Goal: Communication & Community: Answer question/provide support

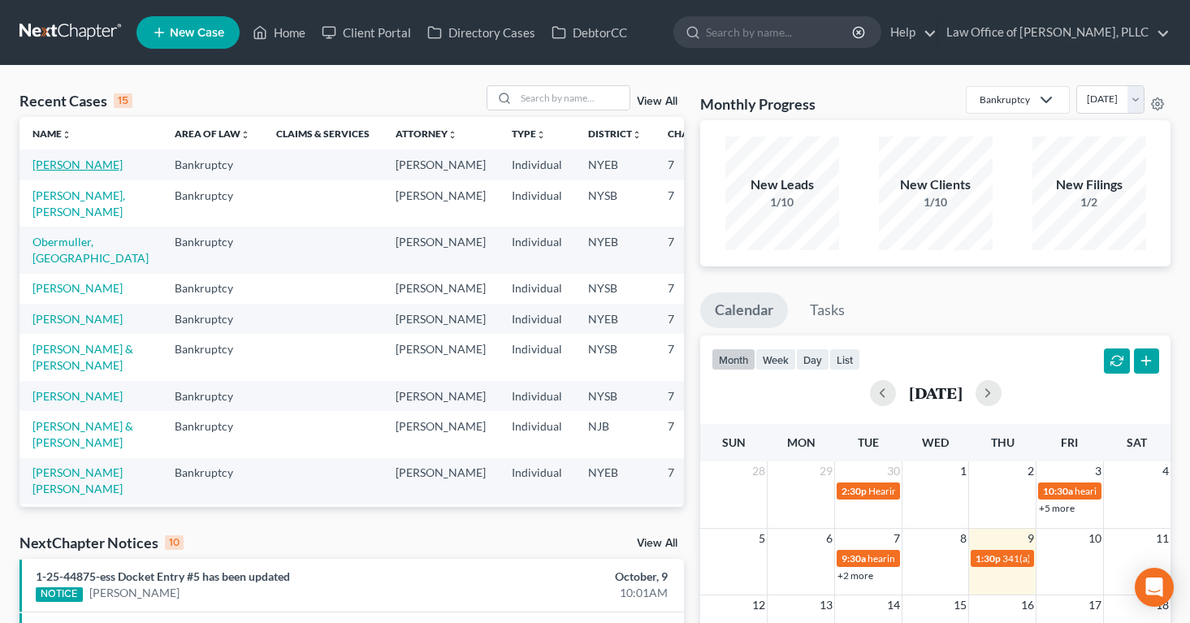
click at [57, 171] on link "[PERSON_NAME]" at bounding box center [77, 165] width 90 height 14
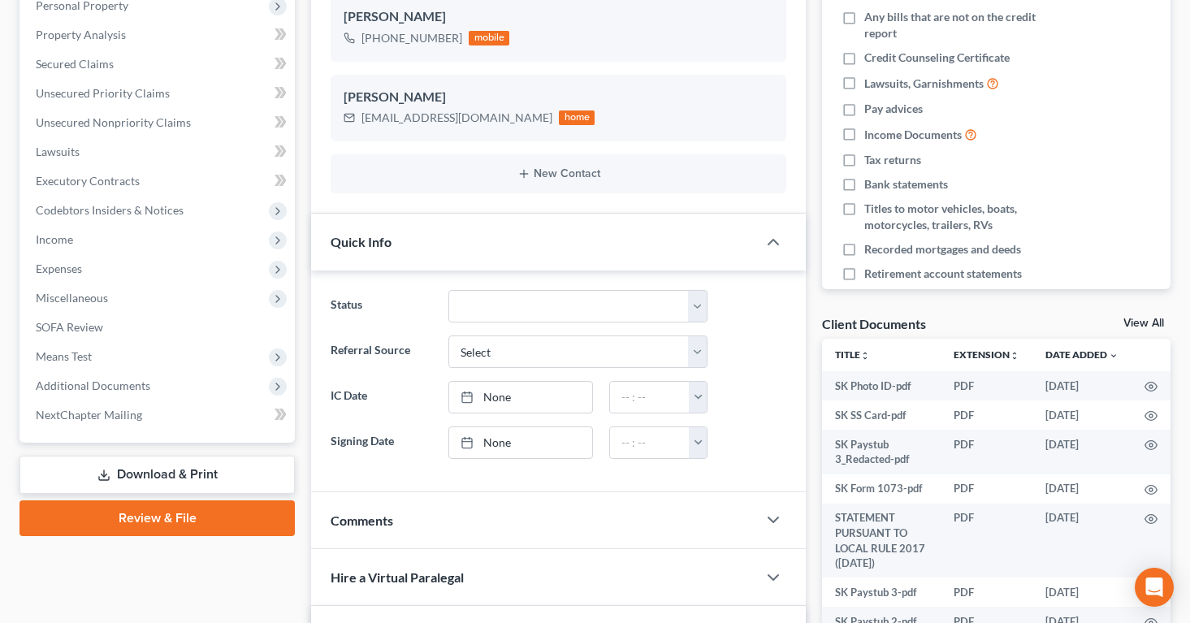
scroll to position [308, 0]
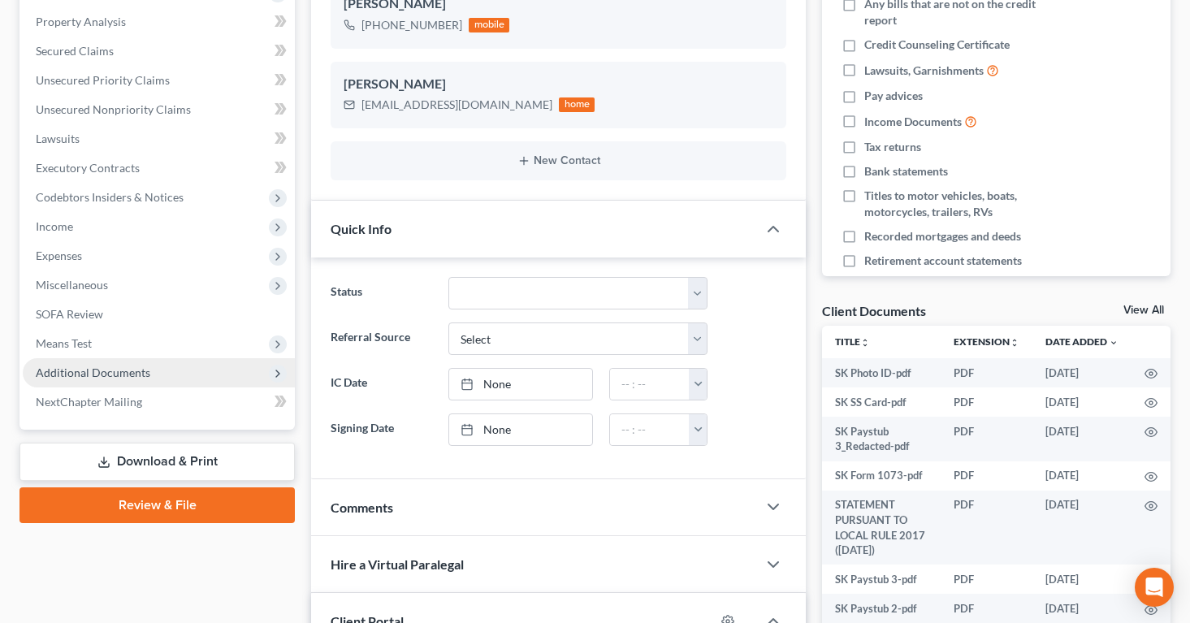
click at [94, 374] on span "Additional Documents" at bounding box center [93, 373] width 115 height 14
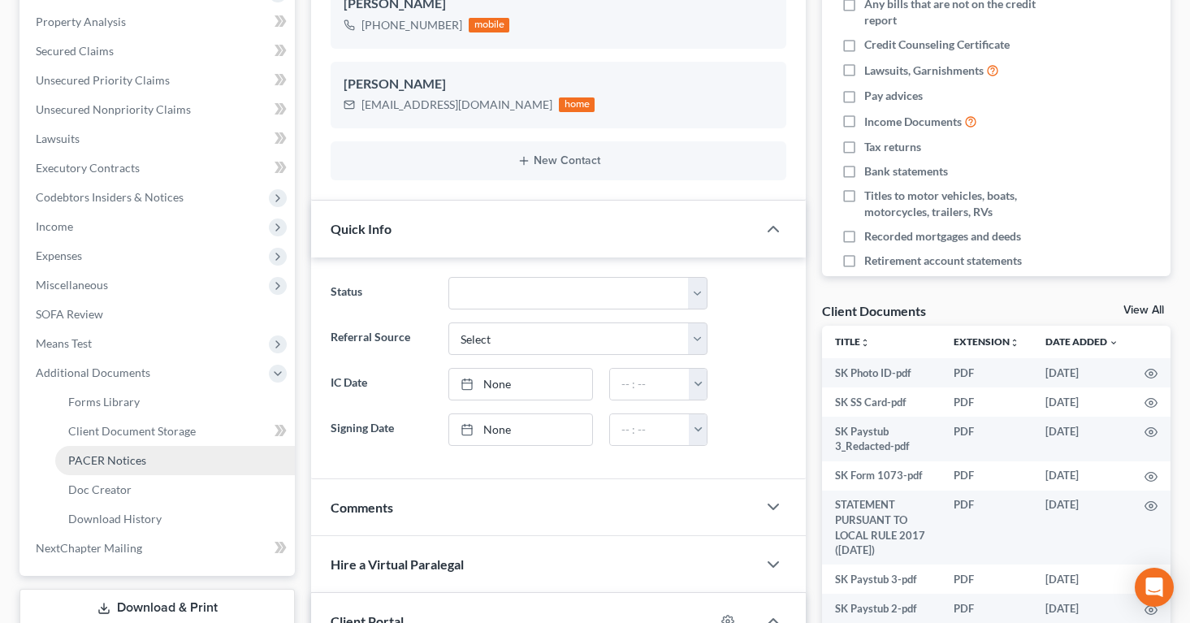
click at [102, 461] on span "PACER Notices" at bounding box center [107, 460] width 78 height 14
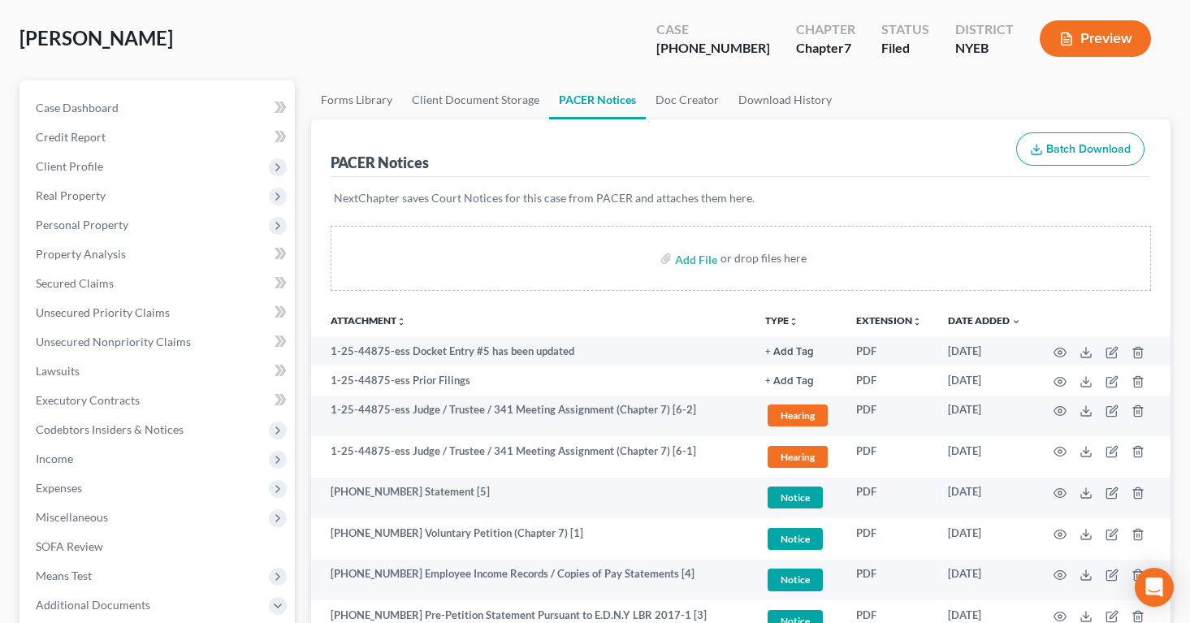
scroll to position [80, 0]
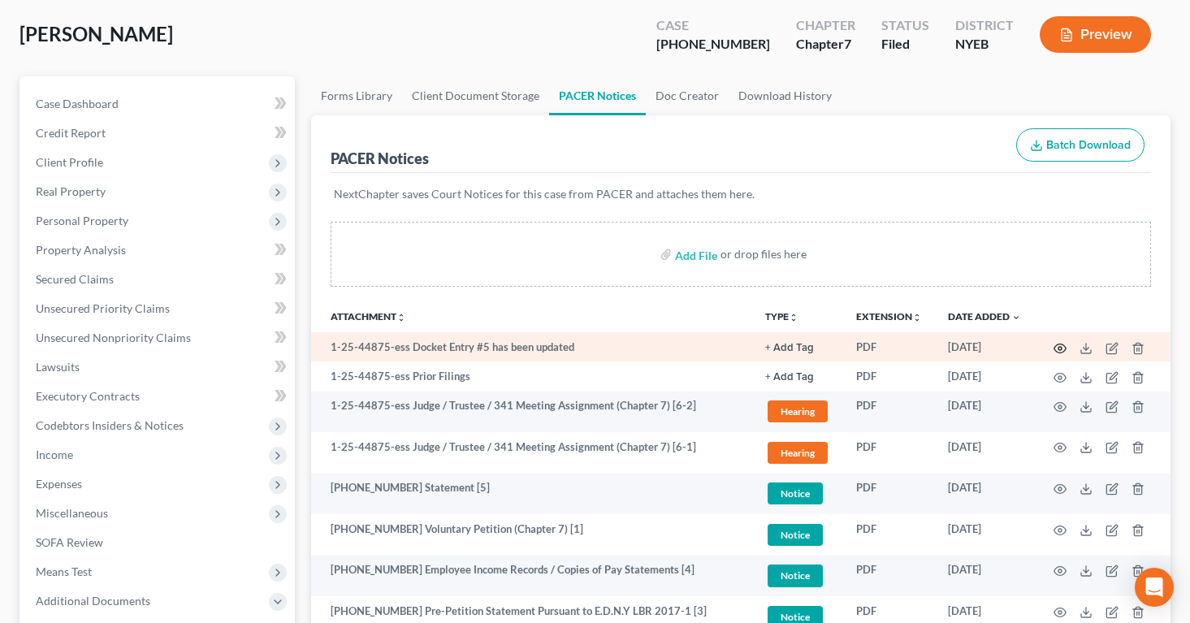
click at [1062, 348] on circle "button" at bounding box center [1059, 348] width 3 height 3
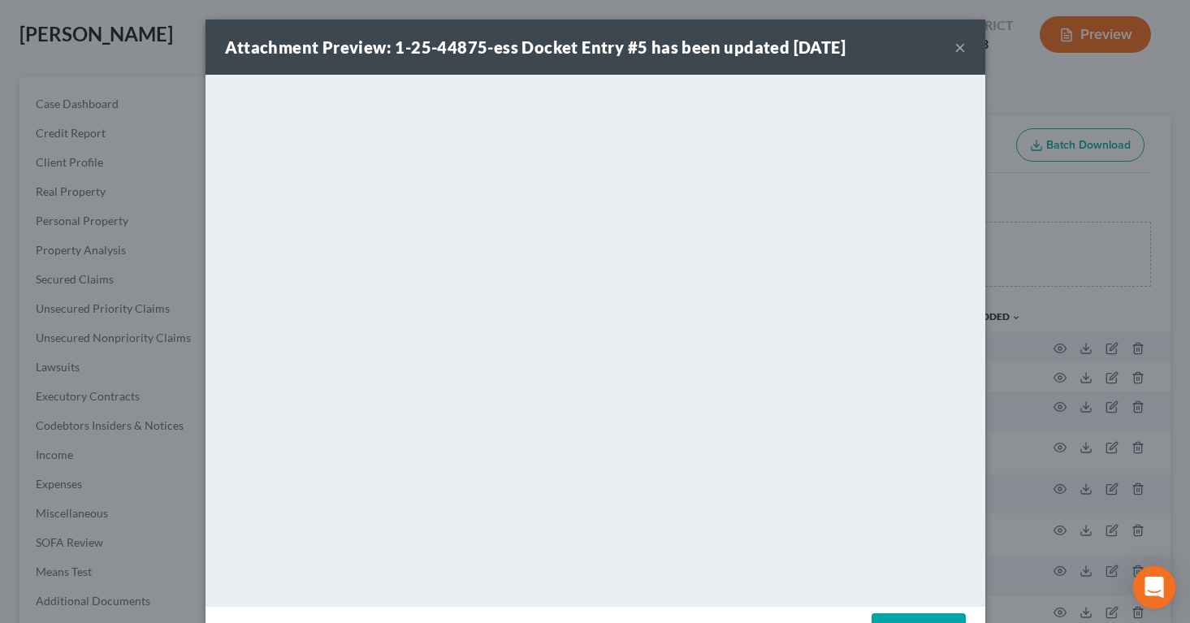
click at [1155, 573] on div "Open Intercom Messenger" at bounding box center [1154, 587] width 43 height 43
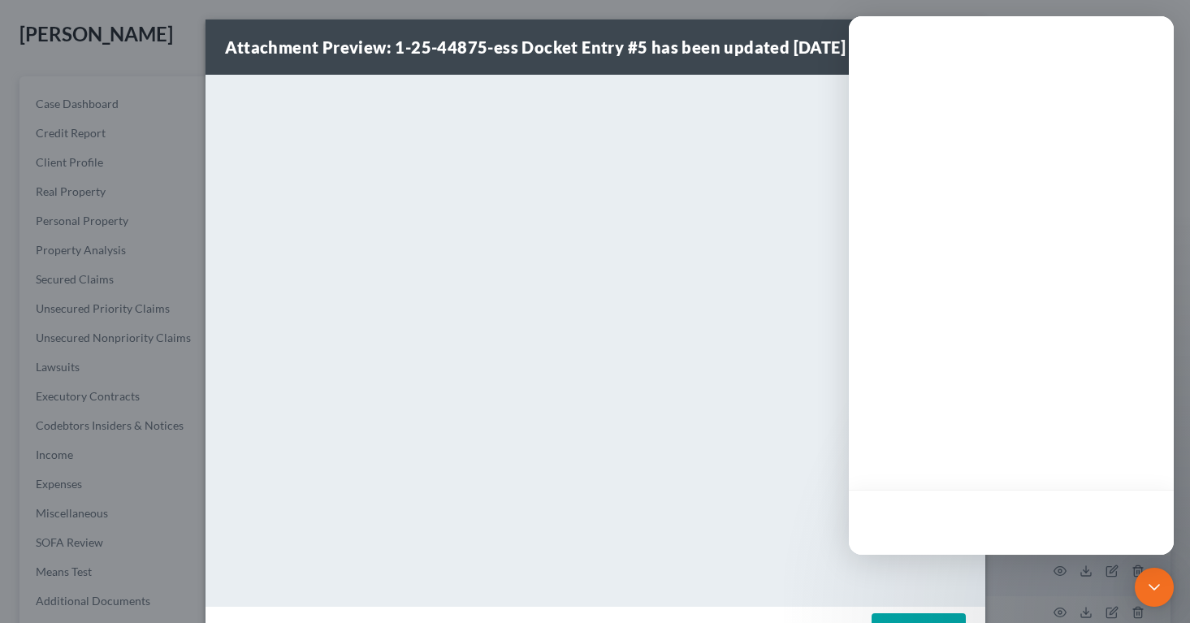
scroll to position [0, 0]
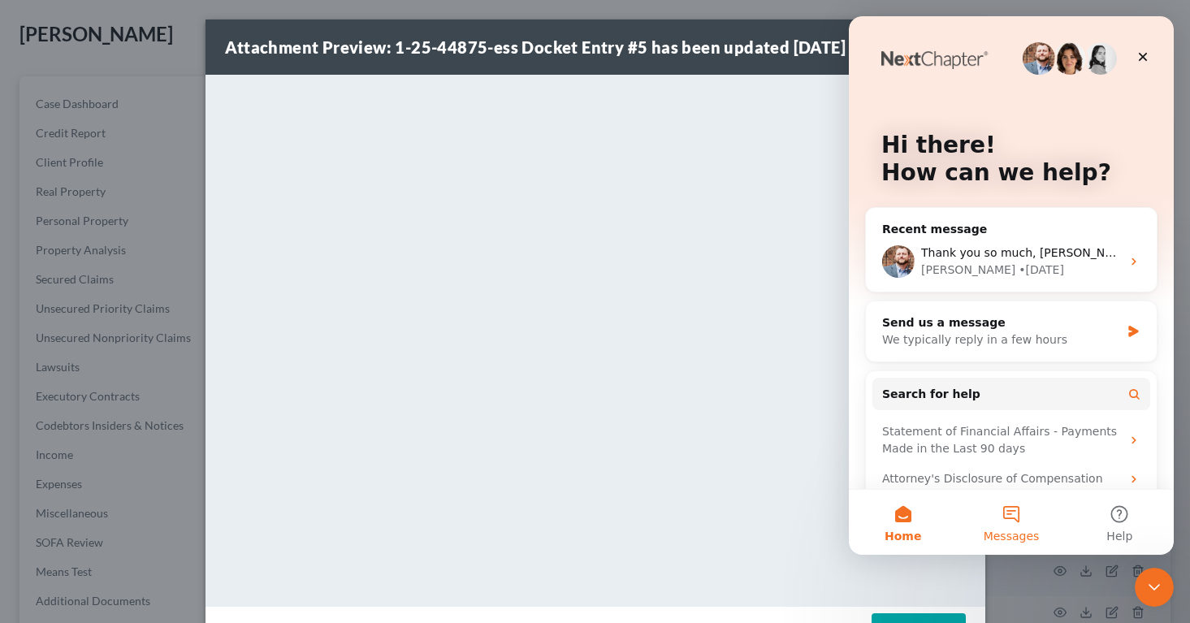
click at [1013, 515] on button "Messages" at bounding box center [1011, 522] width 108 height 65
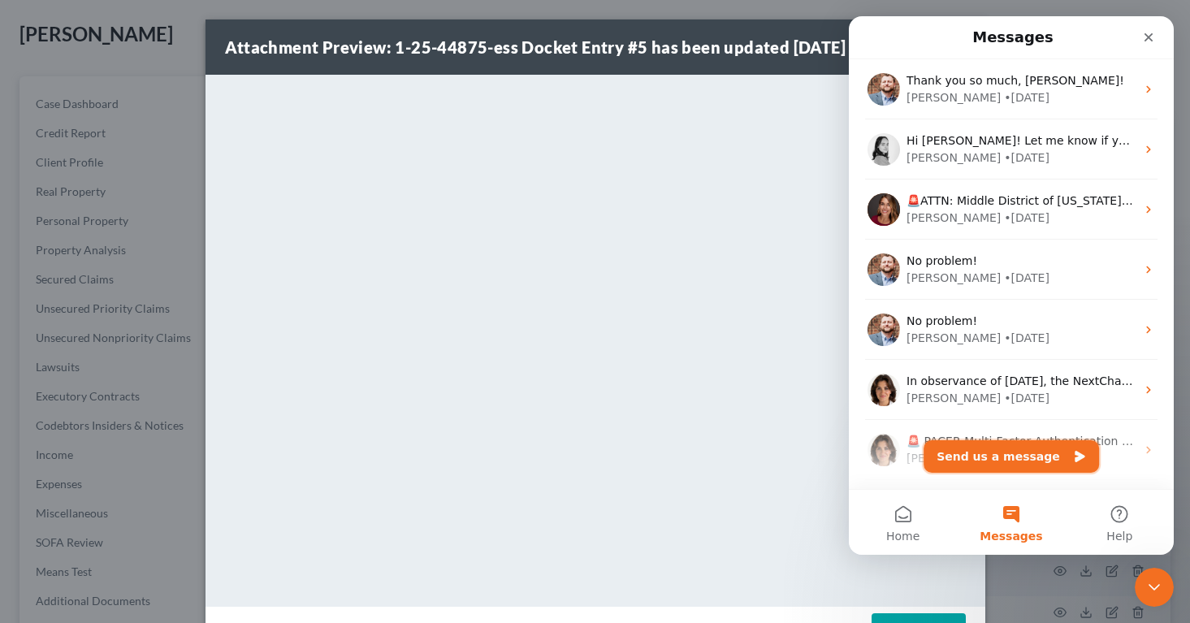
click at [1006, 458] on button "Send us a message" at bounding box center [1011, 456] width 175 height 32
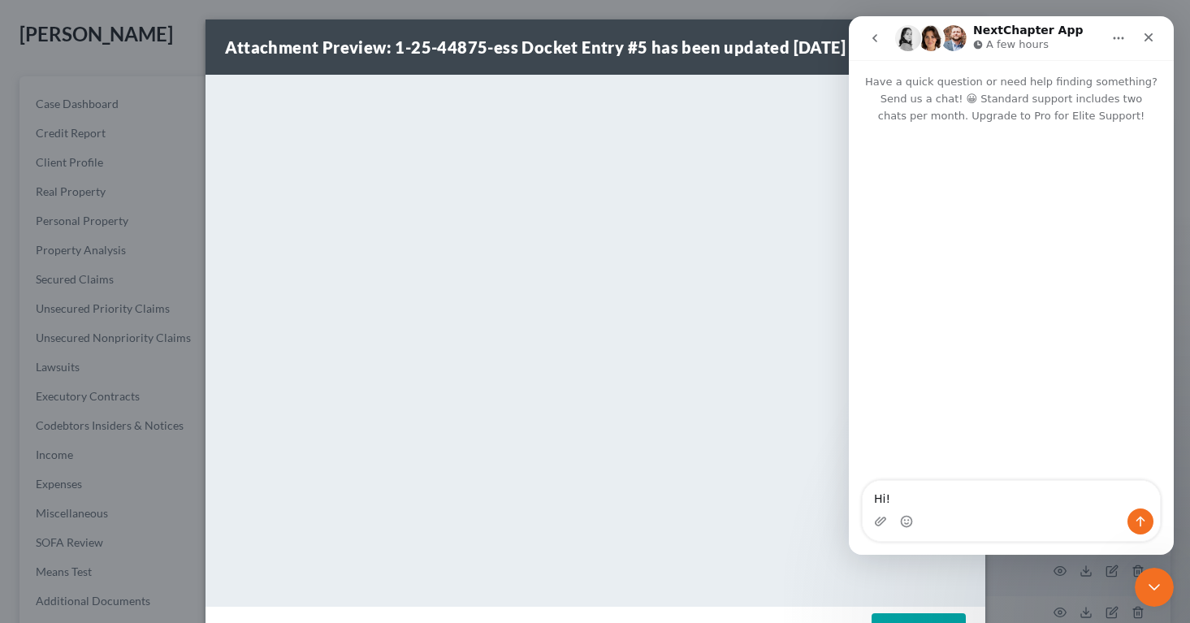
type textarea "Hi!"
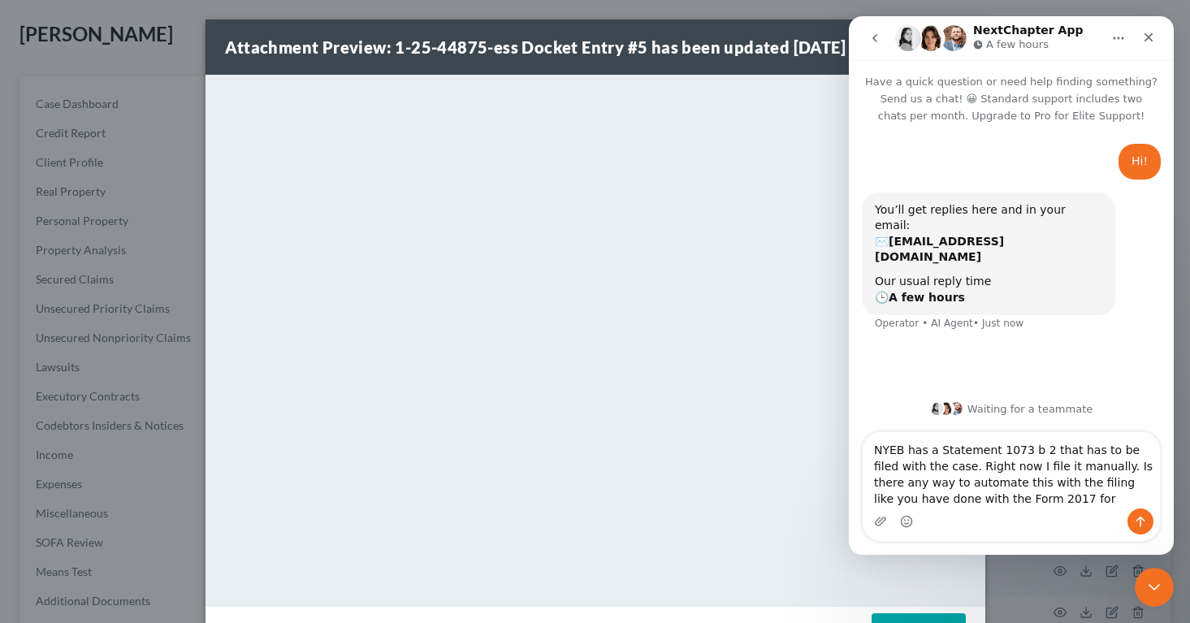
type textarea "NYEB has a Statement 1073 b 2 that has to be filed with the case. Right now I f…"
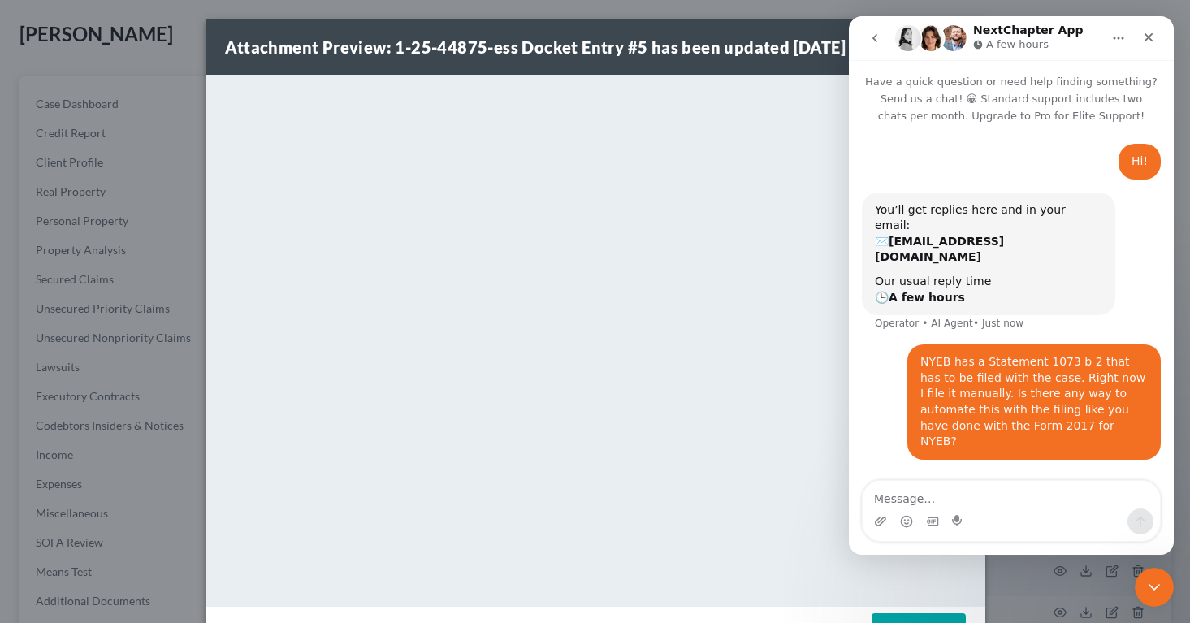
type textarea "[URL][DOMAIN_NAME]"
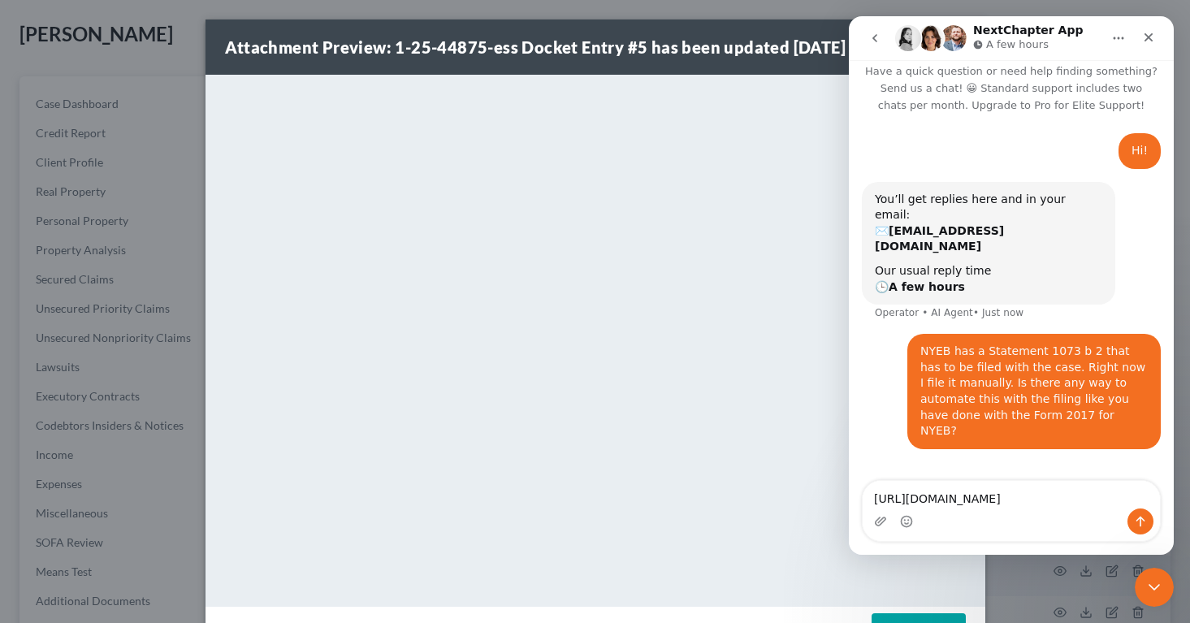
drag, startPoint x: 873, startPoint y: 482, endPoint x: 1149, endPoint y: 493, distance: 276.4
click at [1149, 493] on textarea "[URL][DOMAIN_NAME]" at bounding box center [1011, 495] width 297 height 28
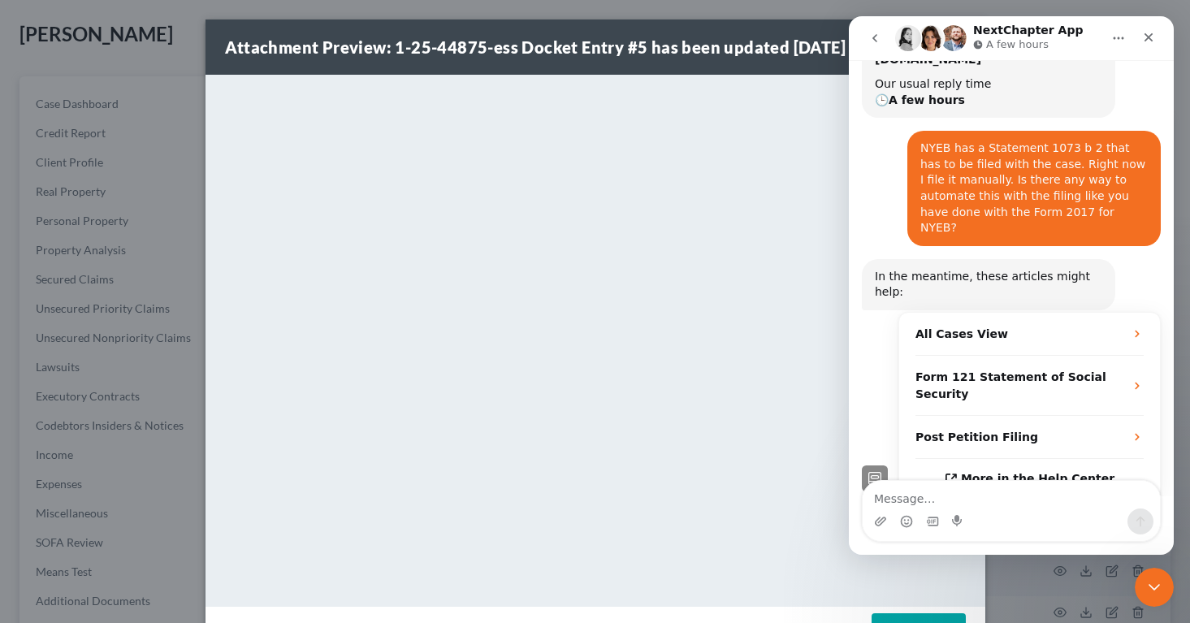
scroll to position [198, 0]
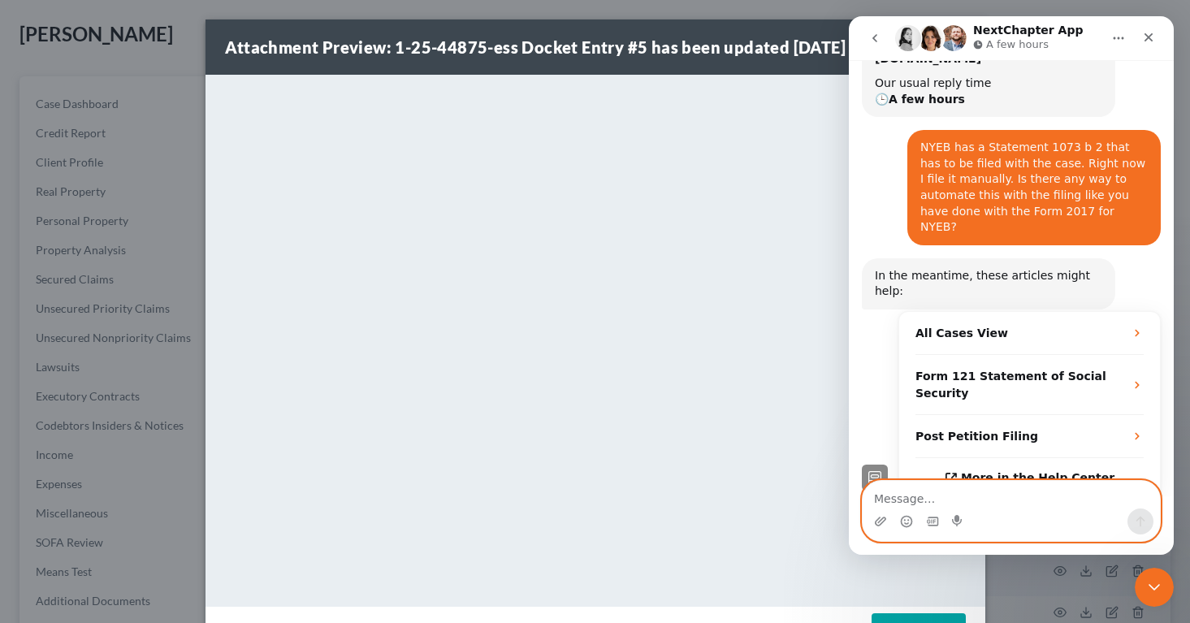
click at [881, 492] on textarea "Message…" at bounding box center [1011, 495] width 297 height 28
paste textarea "U.S. Bankruptcy Court Eastern District of [US_STATE] Notice of Electronic Filin…"
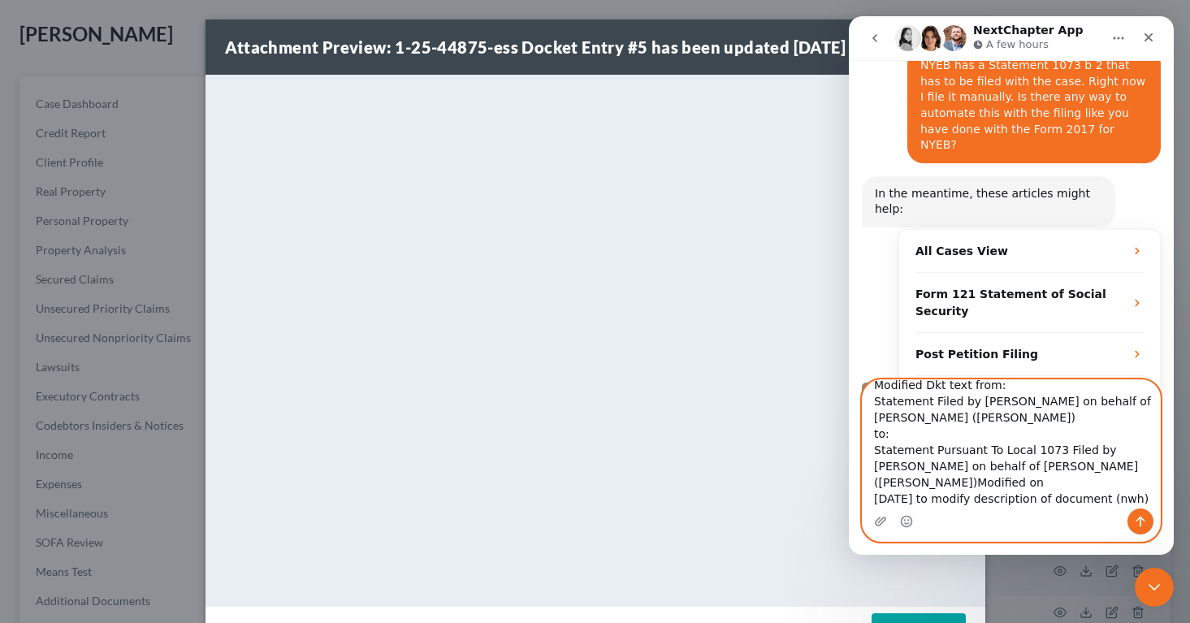
scroll to position [299, 0]
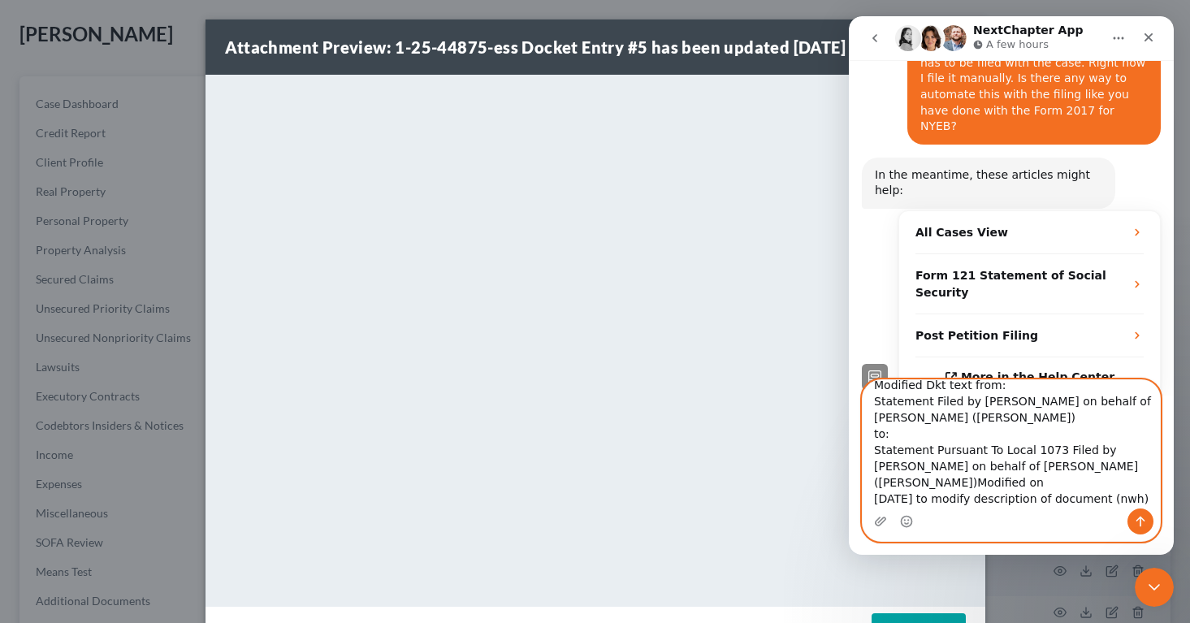
type textarea "U.S. Bankruptcy Court Eastern District of [US_STATE] Notice of Electronic Filin…"
click at [1137, 517] on icon "Send a message…" at bounding box center [1140, 521] width 13 height 13
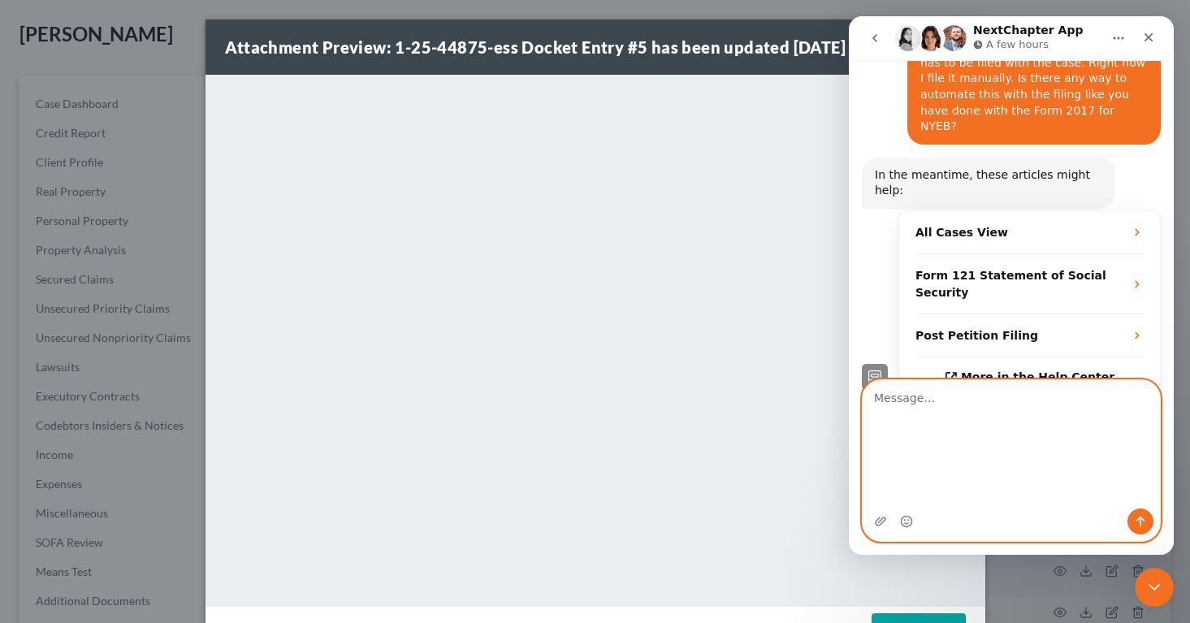
scroll to position [0, 0]
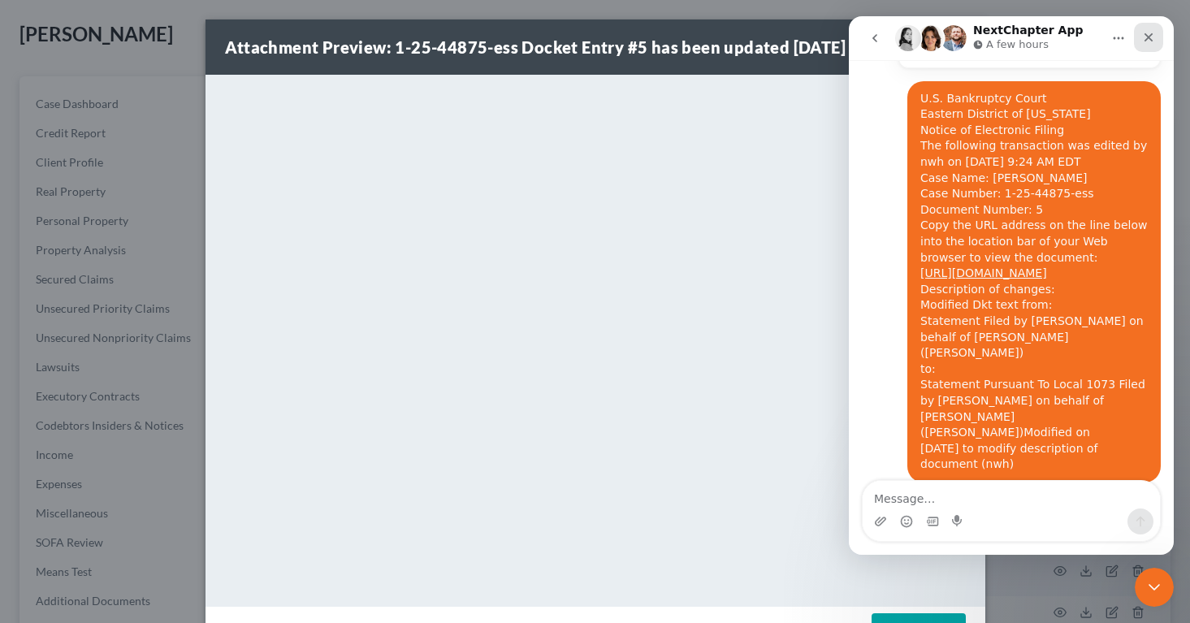
click at [1148, 42] on icon "Close" at bounding box center [1148, 37] width 13 height 13
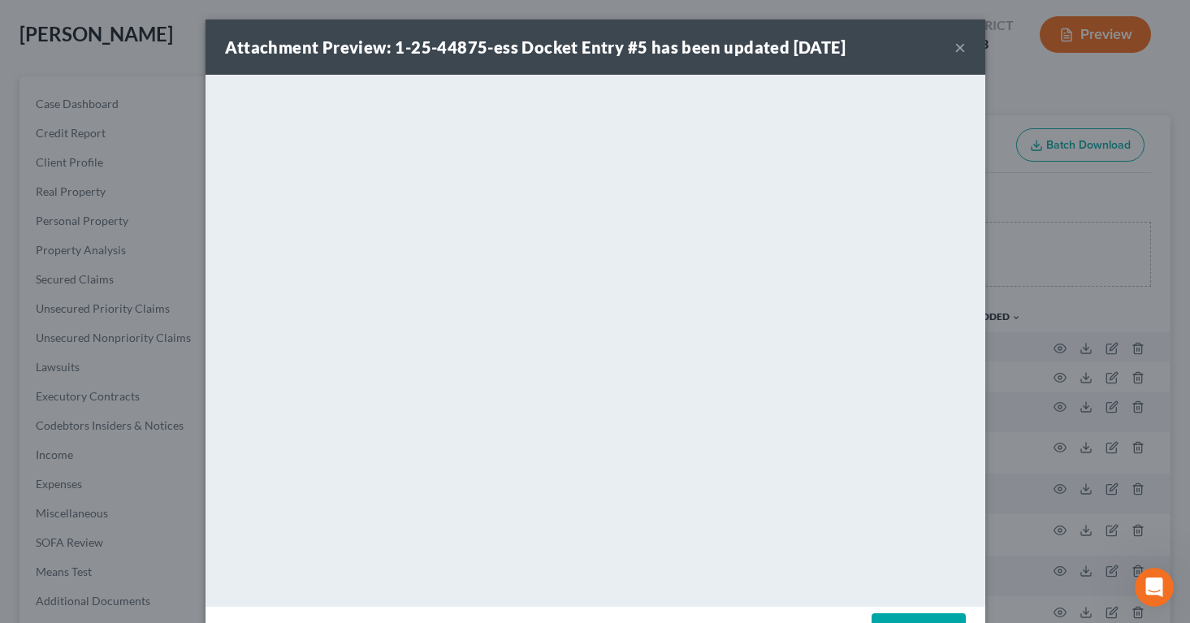
scroll to position [629, 0]
click at [958, 50] on button "×" at bounding box center [959, 46] width 11 height 19
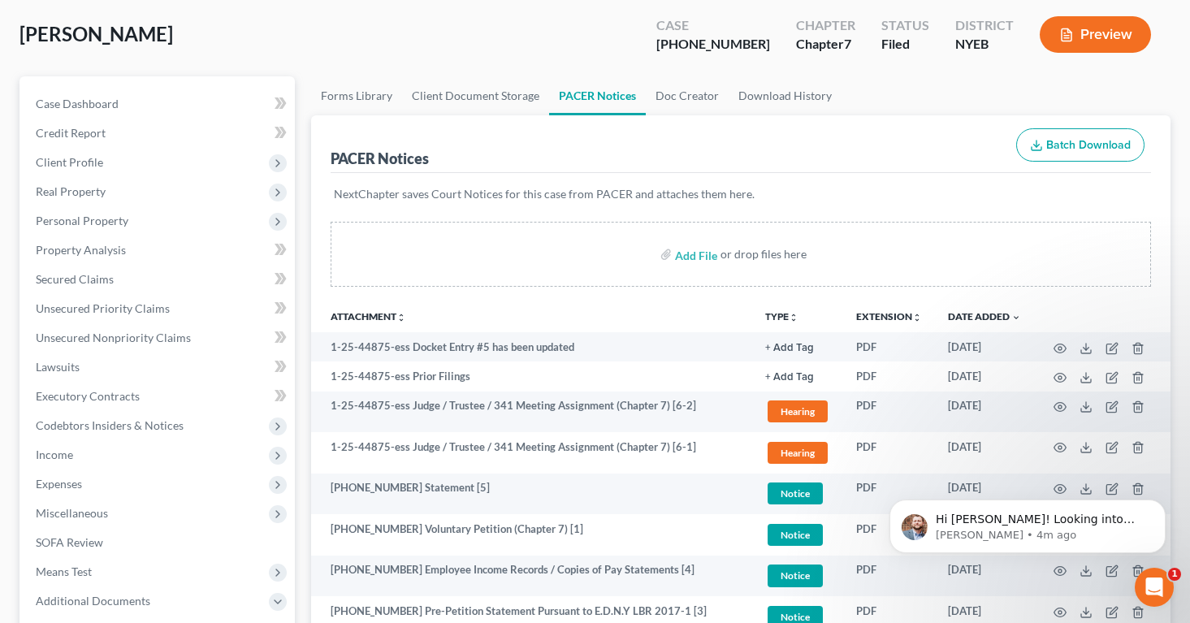
scroll to position [781, 0]
click at [665, 32] on div "[PERSON_NAME], [PERSON_NAME] Upgraded Case [PHONE_NUMBER] Chapter Chapter 7 Sta…" at bounding box center [594, 41] width 1151 height 71
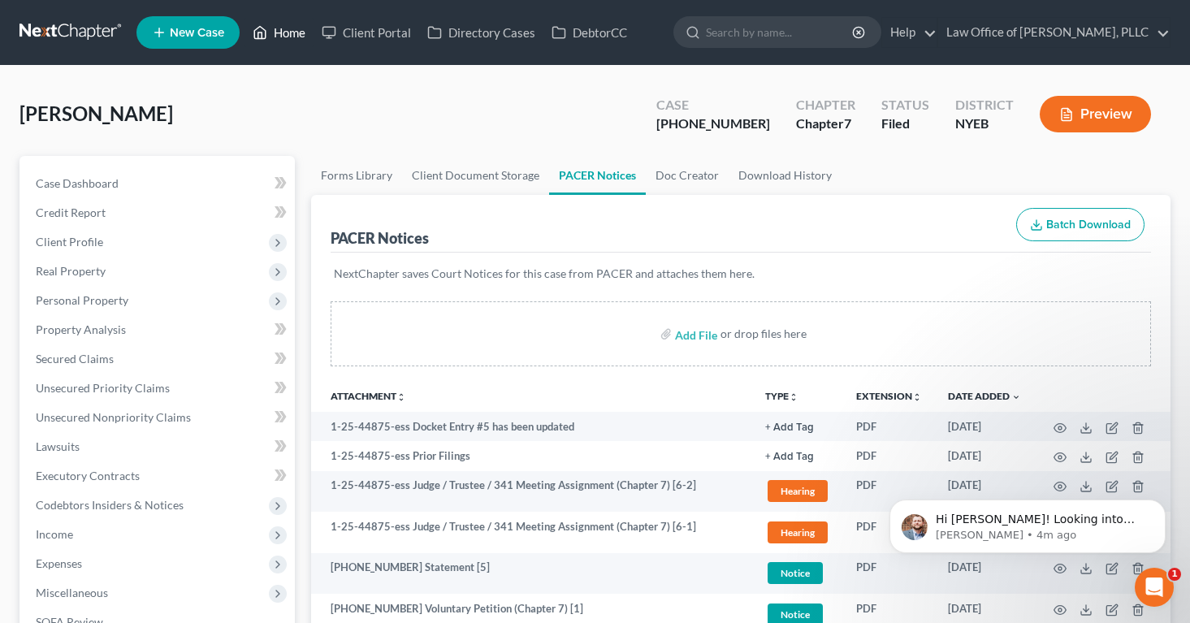
click at [286, 26] on link "Home" at bounding box center [278, 32] width 69 height 29
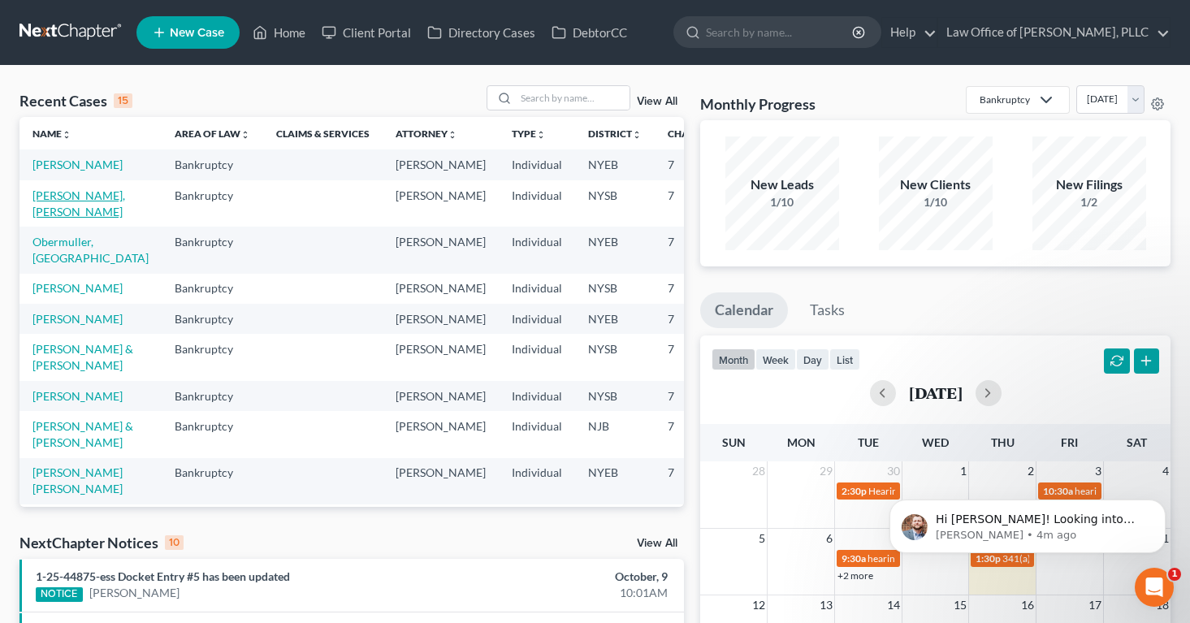
click at [44, 218] on link "[PERSON_NAME], [PERSON_NAME]" at bounding box center [78, 203] width 93 height 30
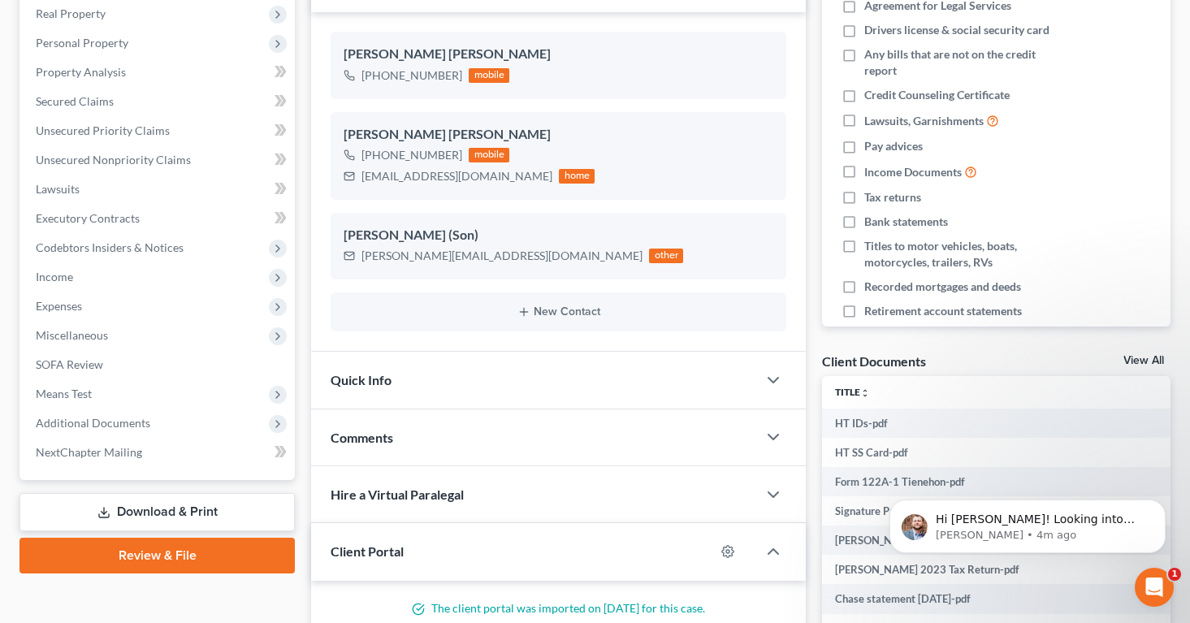
scroll to position [261, 0]
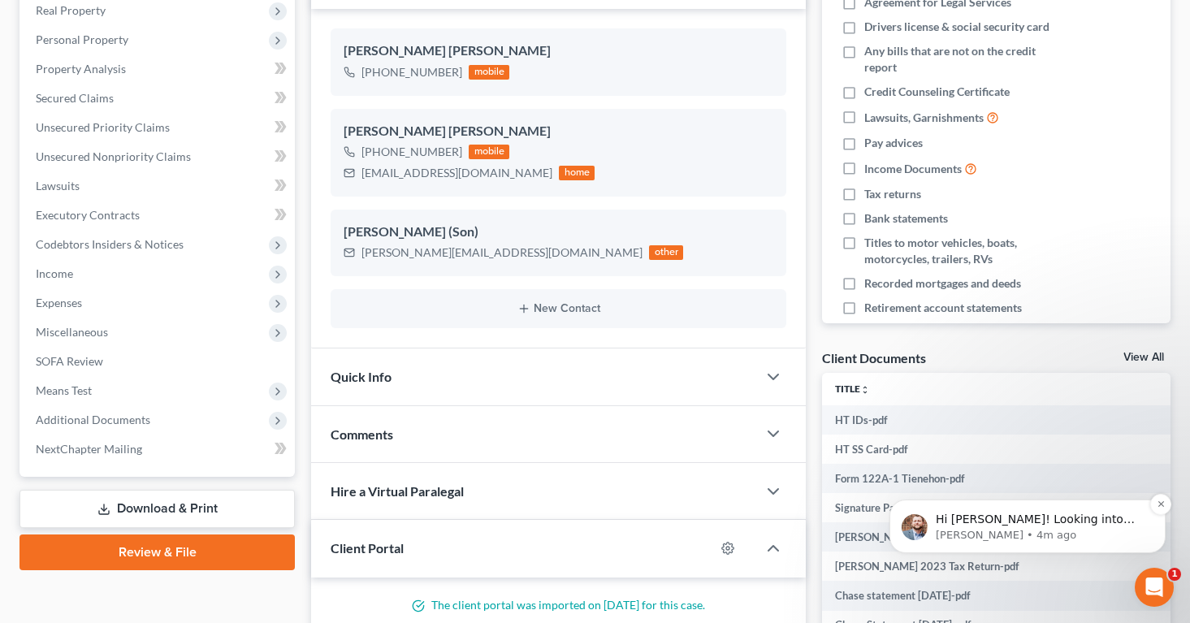
click at [1078, 532] on p "[PERSON_NAME] • 4m ago" at bounding box center [1041, 535] width 210 height 15
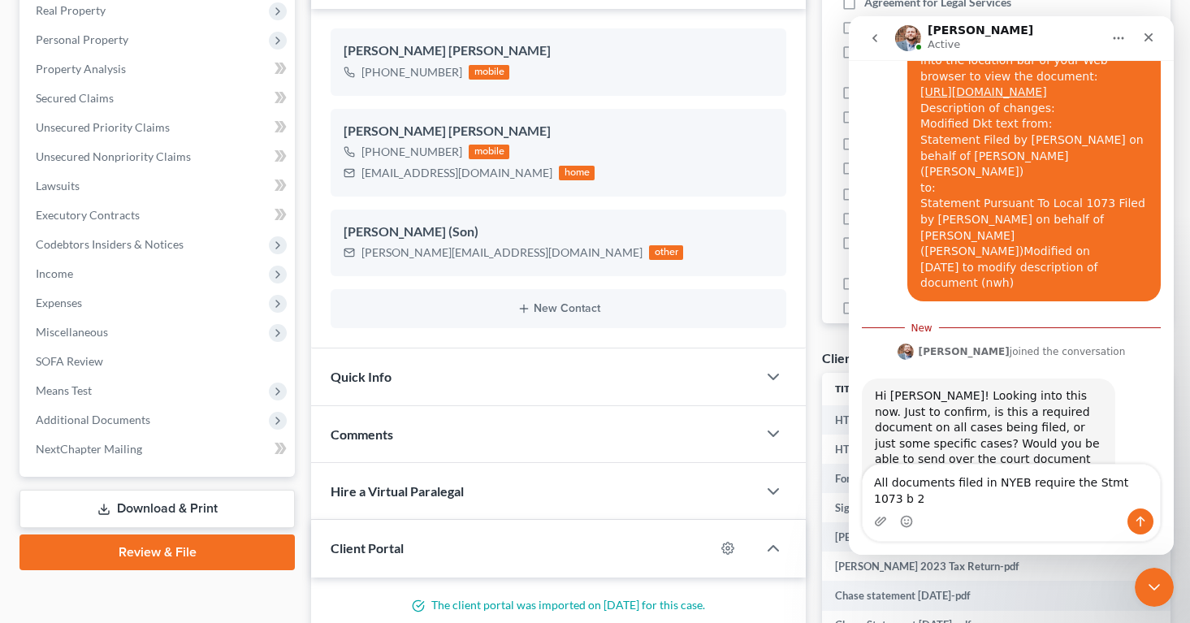
scroll to position [824, 0]
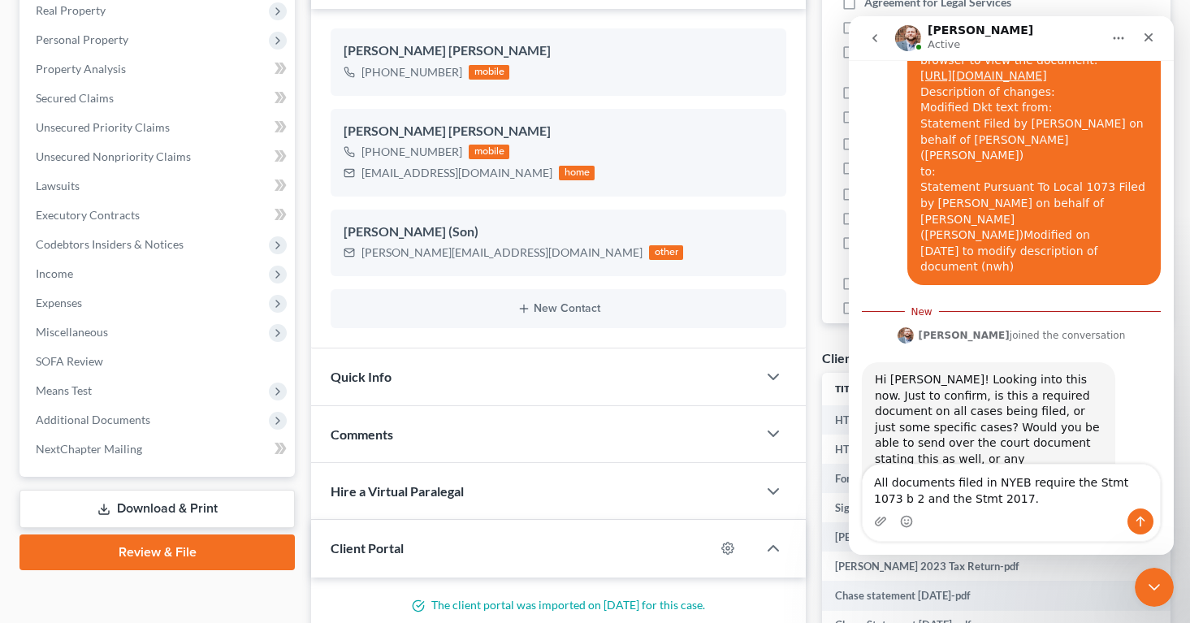
type textarea "All documents filed in NYEB require the Stmt 1073 b 2 and the Stmt 2017."
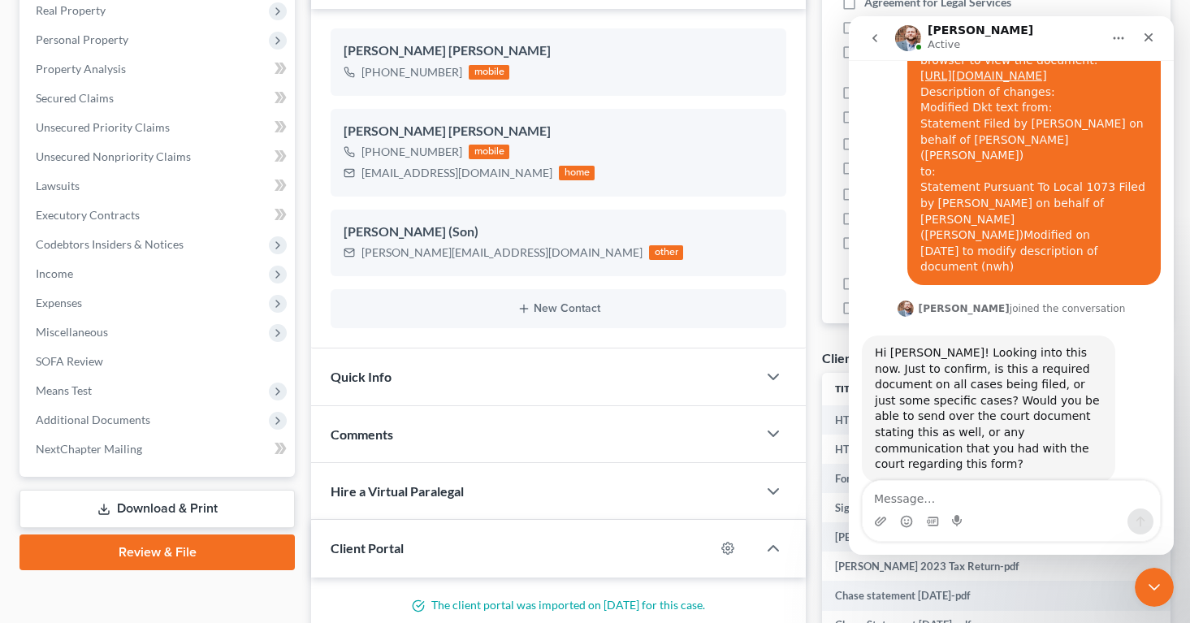
scroll to position [845, 0]
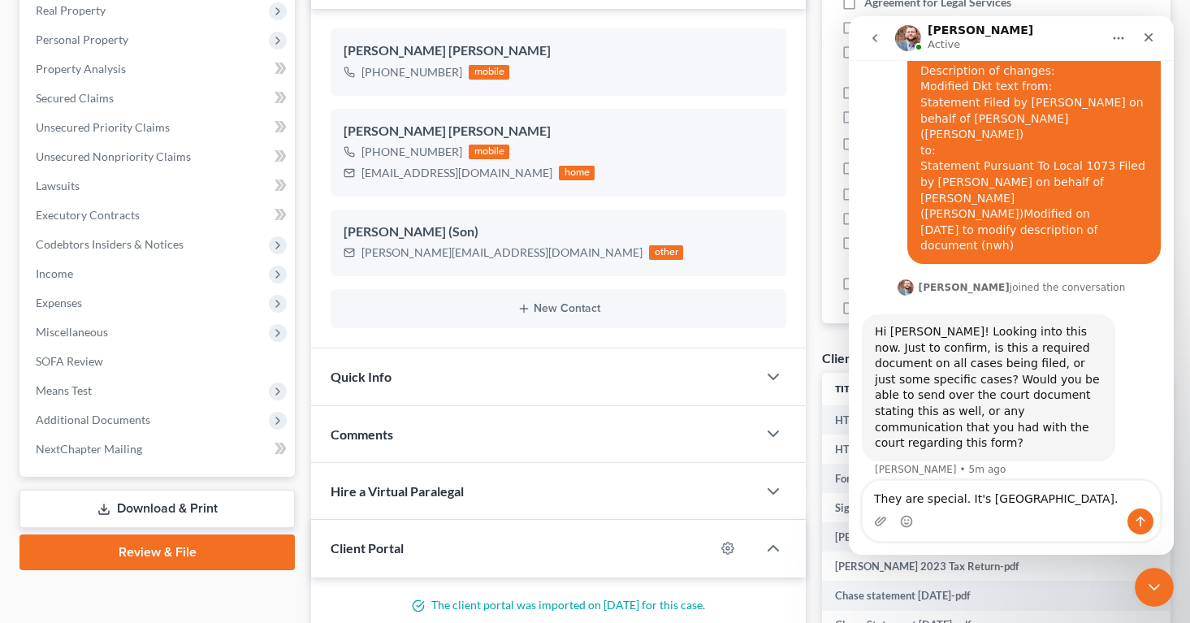
type textarea "They are special. It's [GEOGRAPHIC_DATA]."
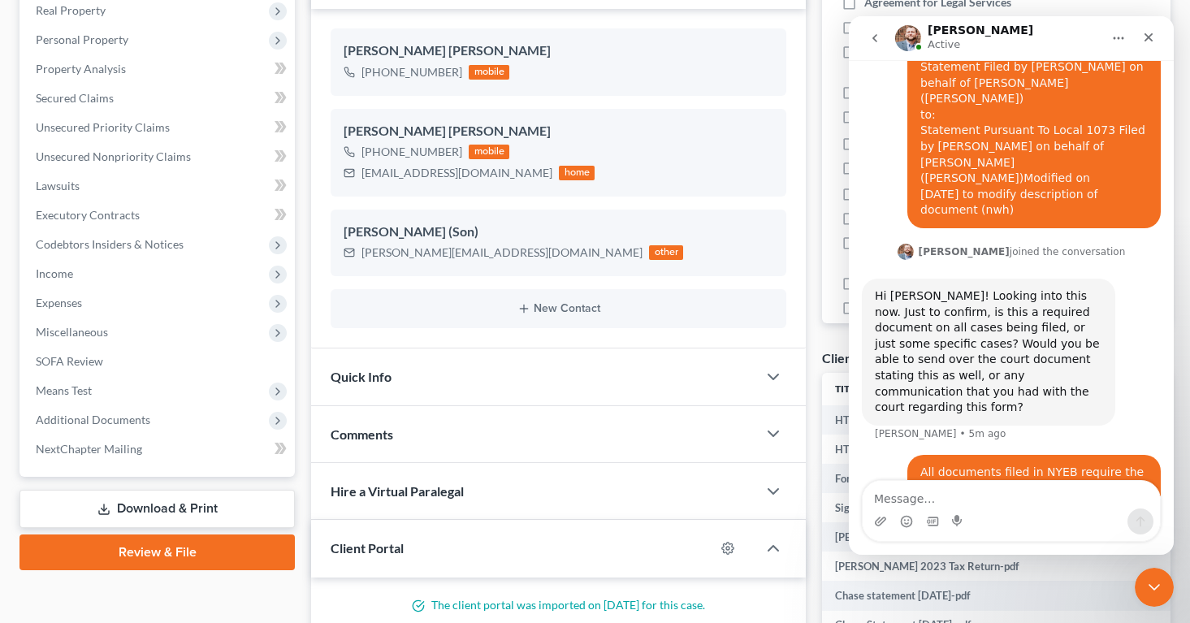
scroll to position [882, 0]
type textarea ":)"
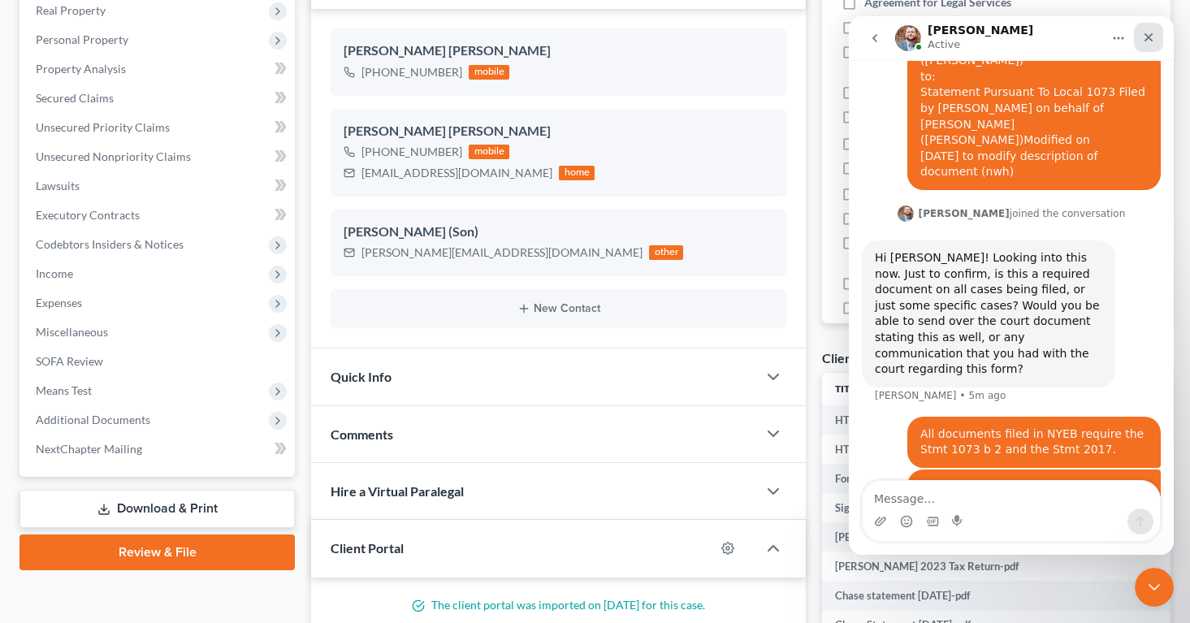
click at [1156, 26] on div "Close" at bounding box center [1148, 37] width 29 height 29
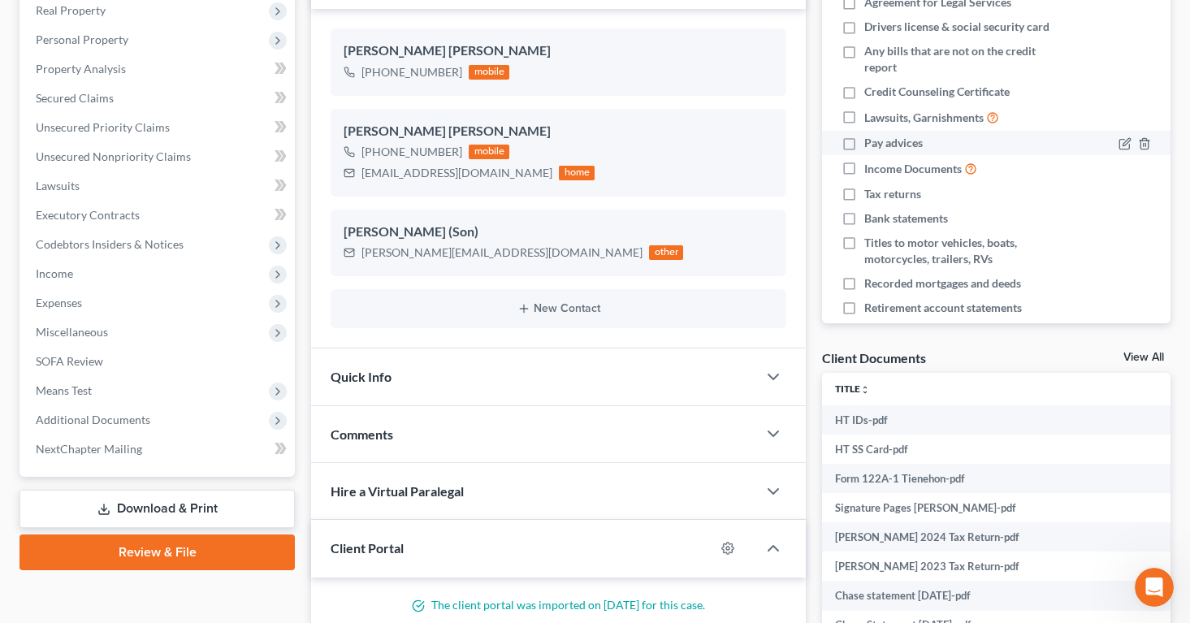
scroll to position [0, 0]
